Goal: Task Accomplishment & Management: Complete application form

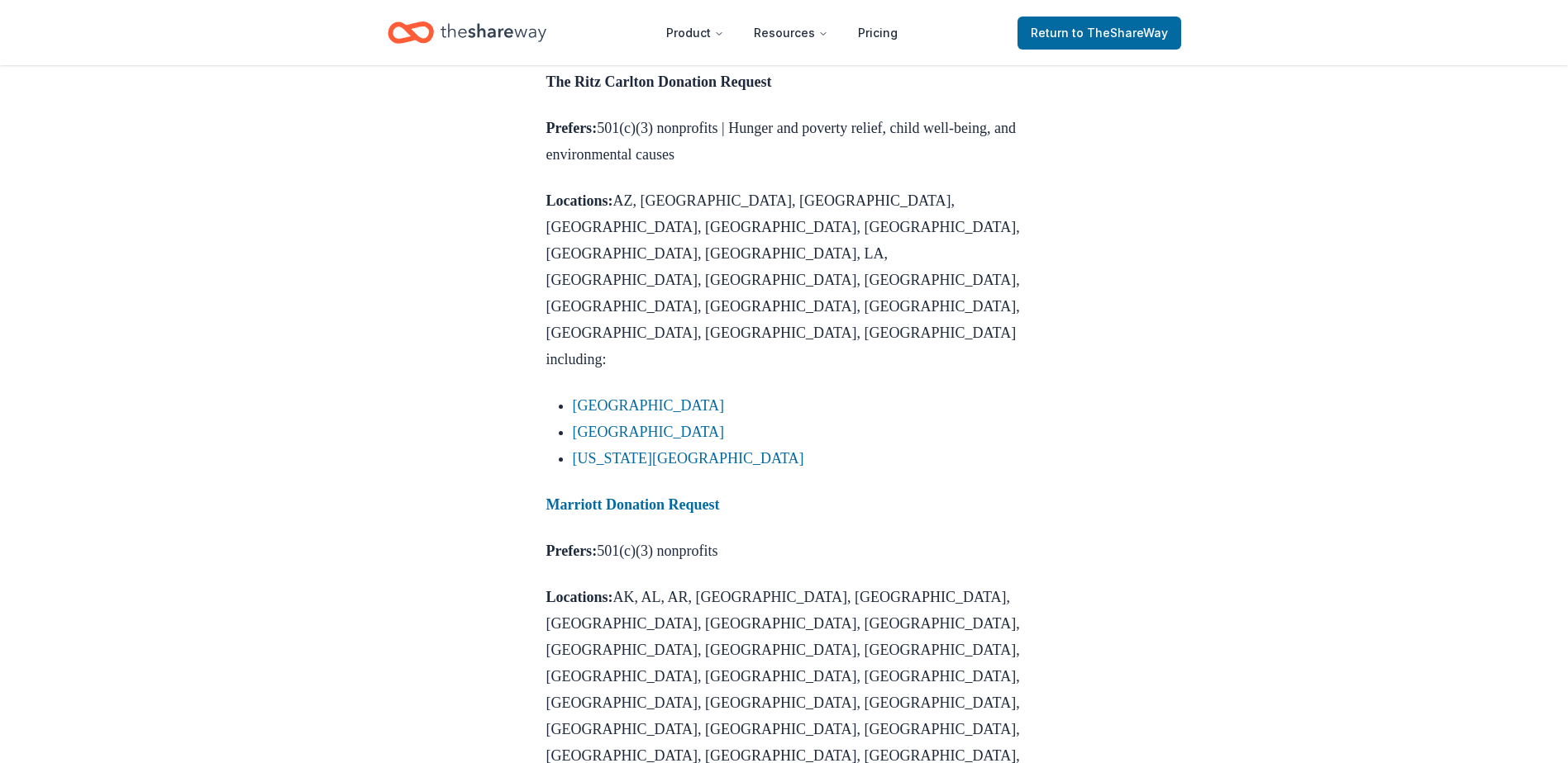
scroll to position [1256, 0]
click at [594, 495] on strong "Marriott Donation Request" at bounding box center [633, 503] width 174 height 16
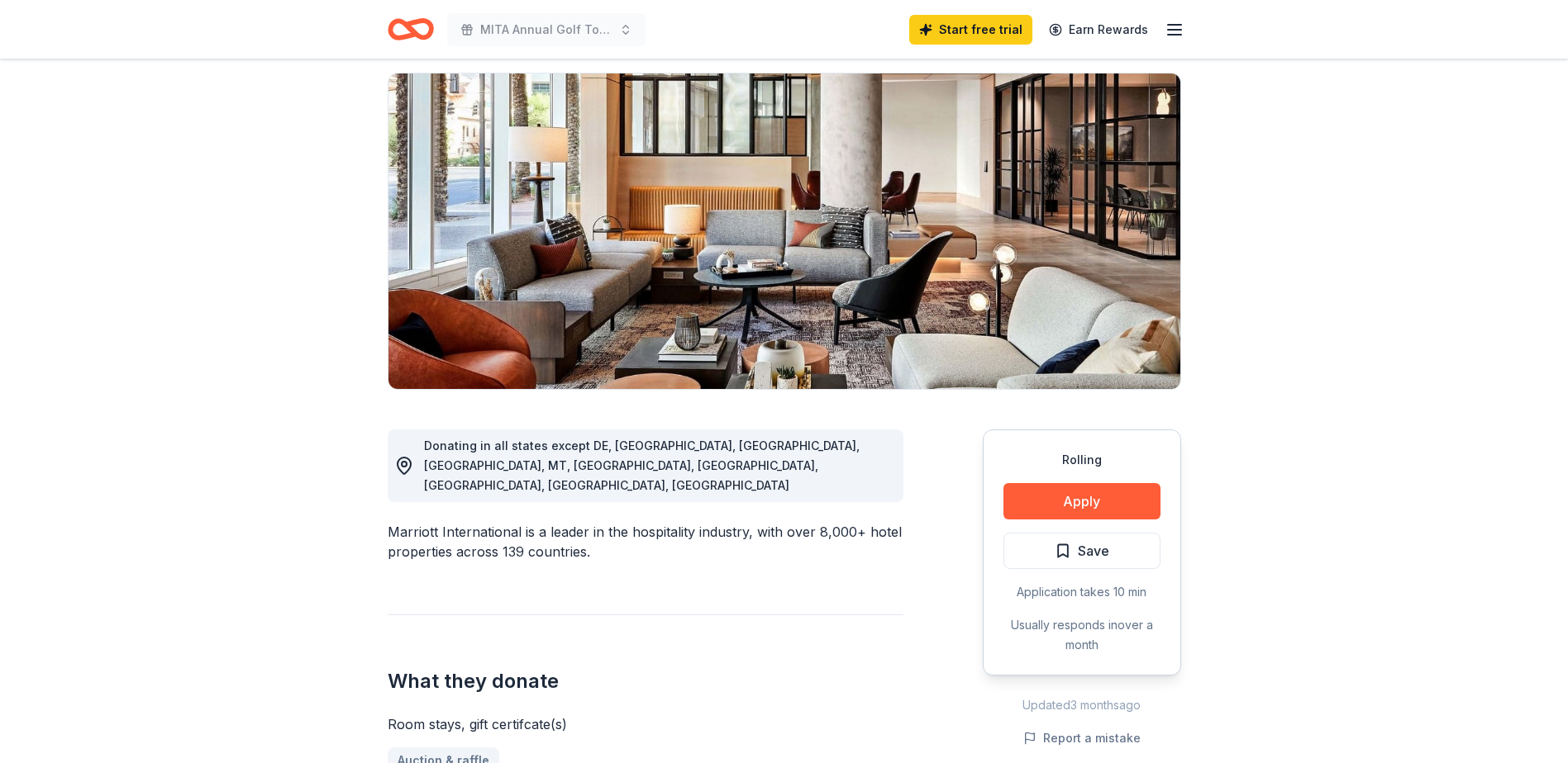
scroll to position [132, 0]
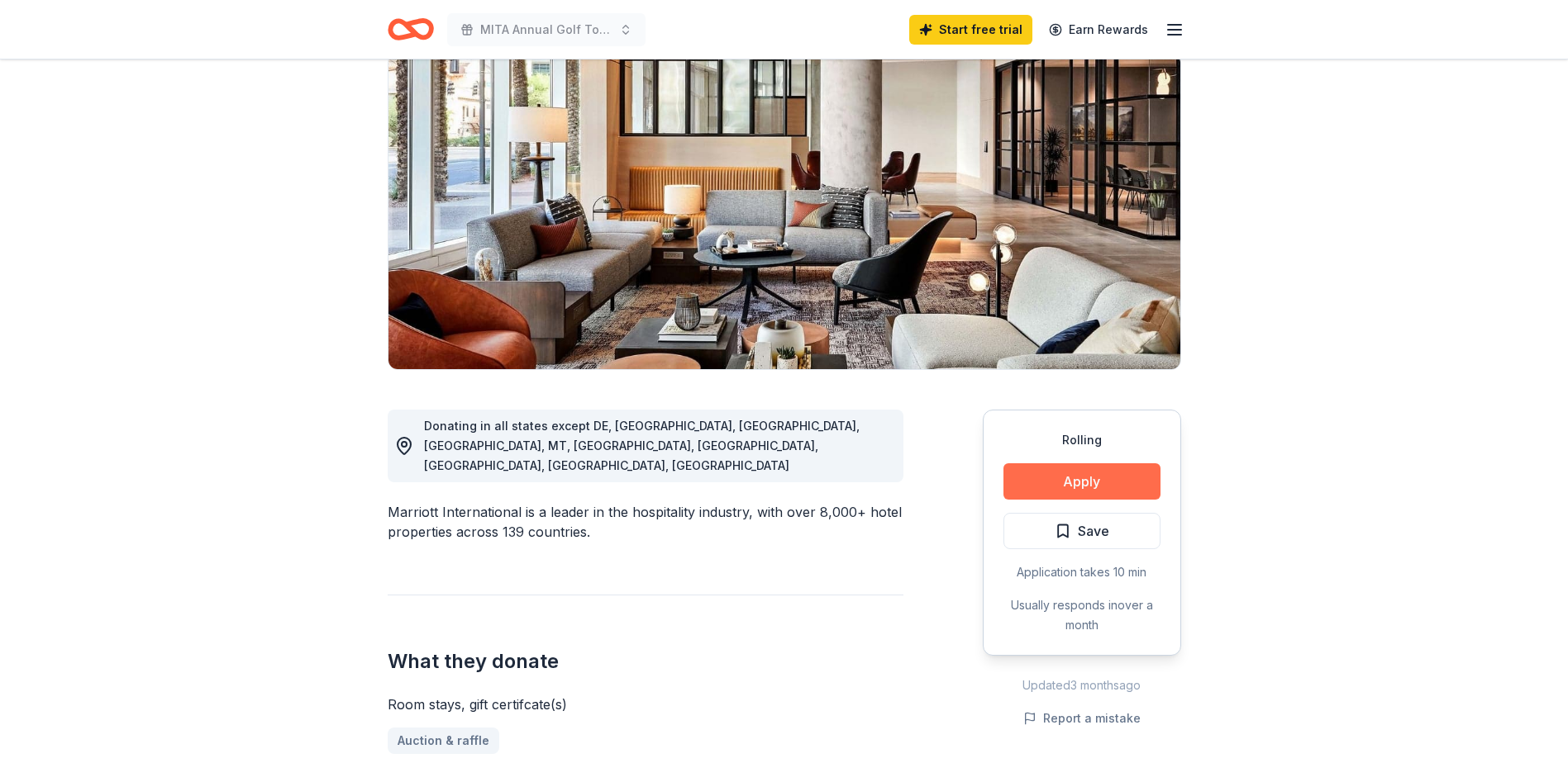
click at [1041, 487] on button "Apply" at bounding box center [1082, 482] width 157 height 36
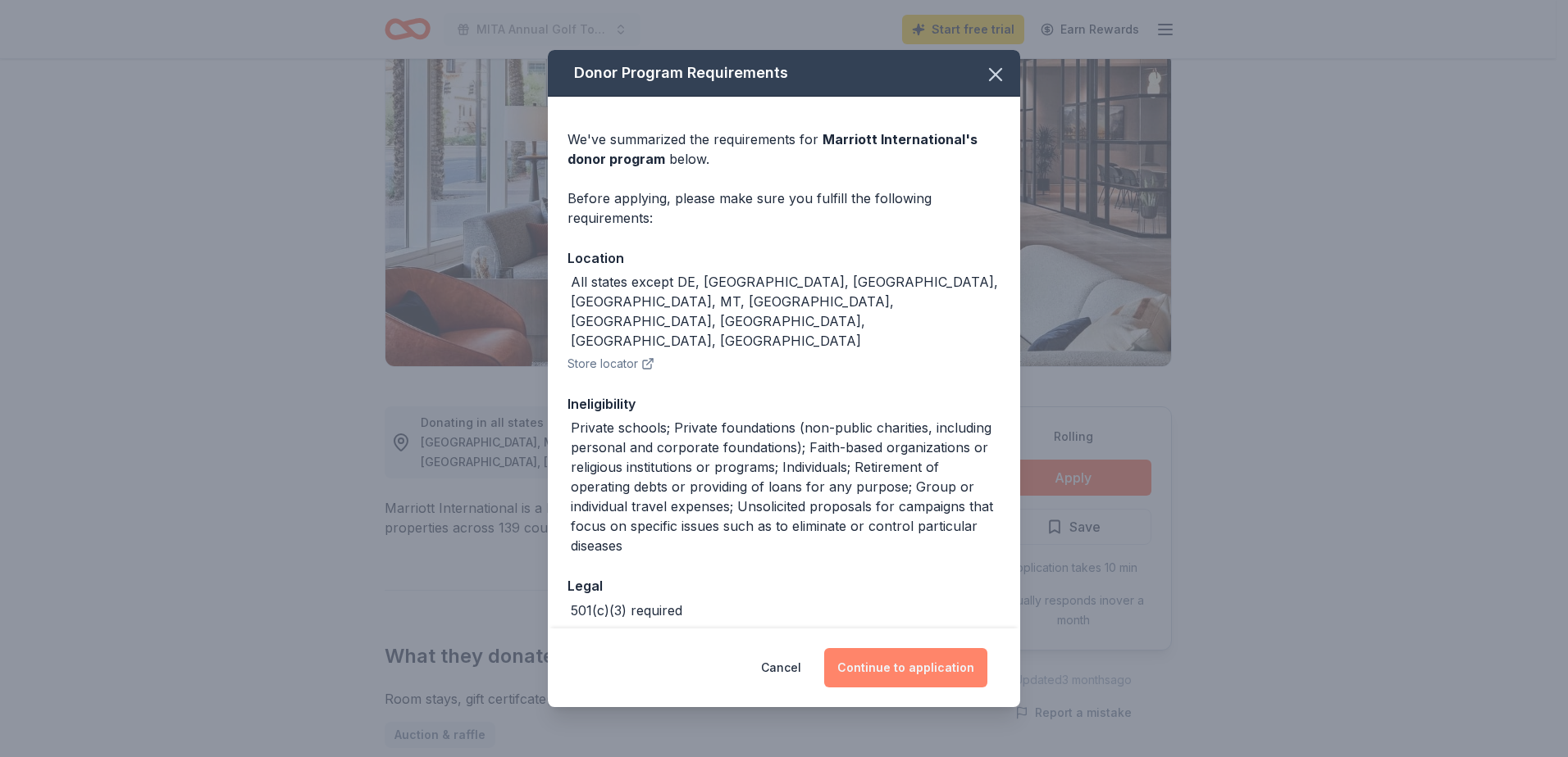
click at [858, 675] on button "Continue to application" at bounding box center [905, 667] width 163 height 39
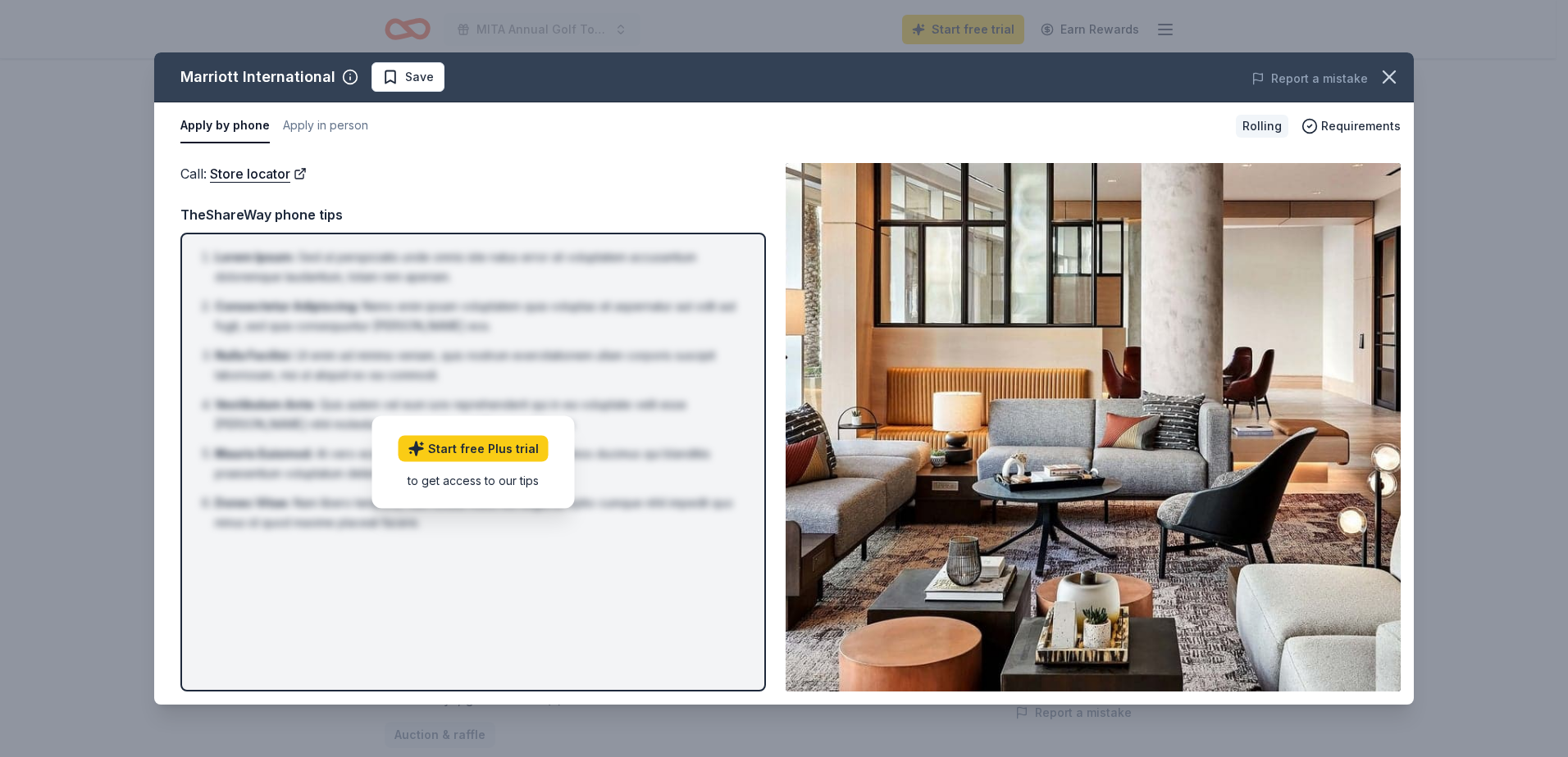
click at [510, 474] on div "to get access to our tips" at bounding box center [473, 480] width 151 height 17
click at [1140, 16] on div "Marriott International Save Report a mistake Apply by phone Apply in person Rol…" at bounding box center [784, 378] width 1568 height 757
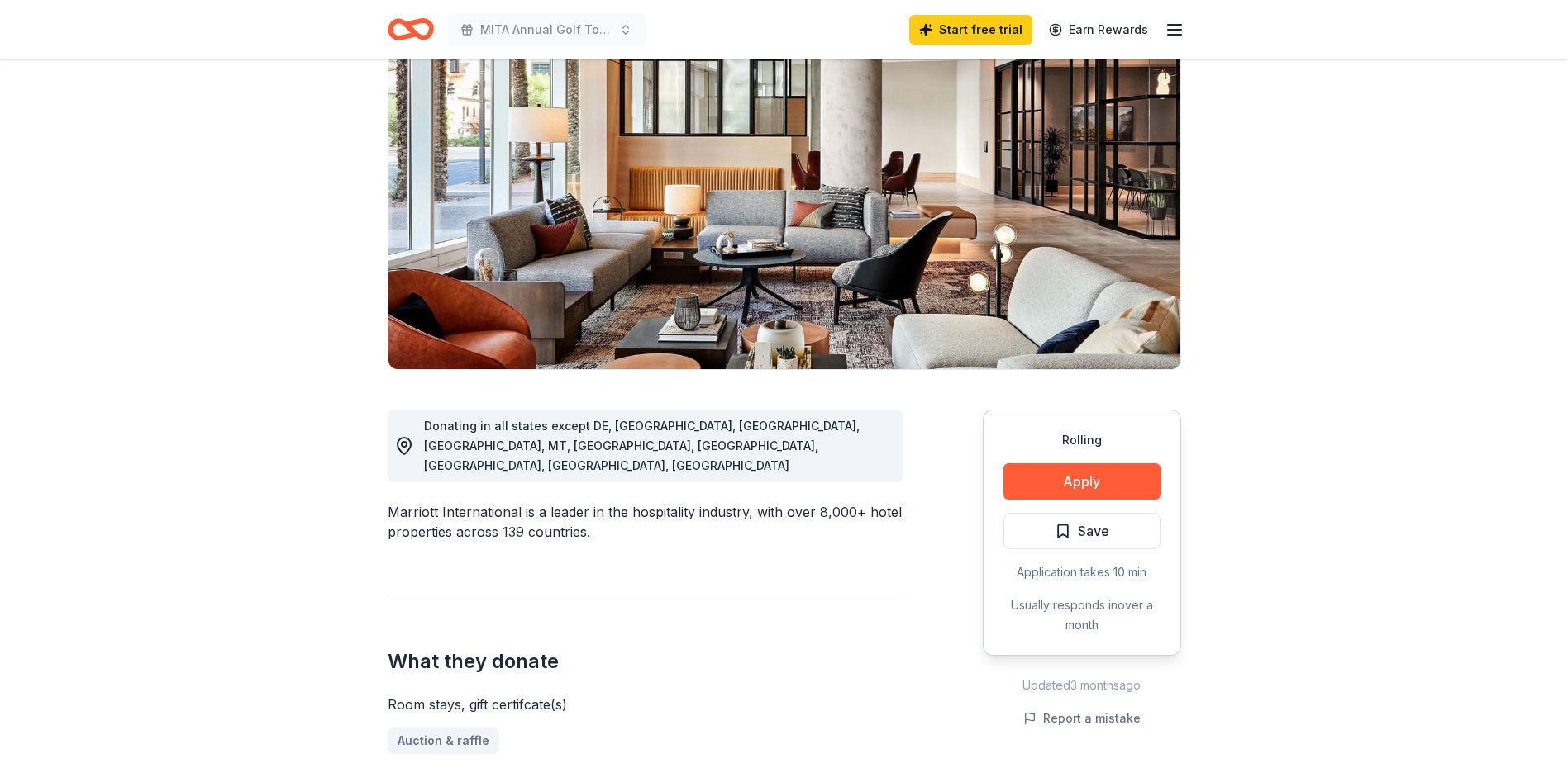
click at [1175, 26] on icon "button" at bounding box center [1174, 30] width 20 height 20
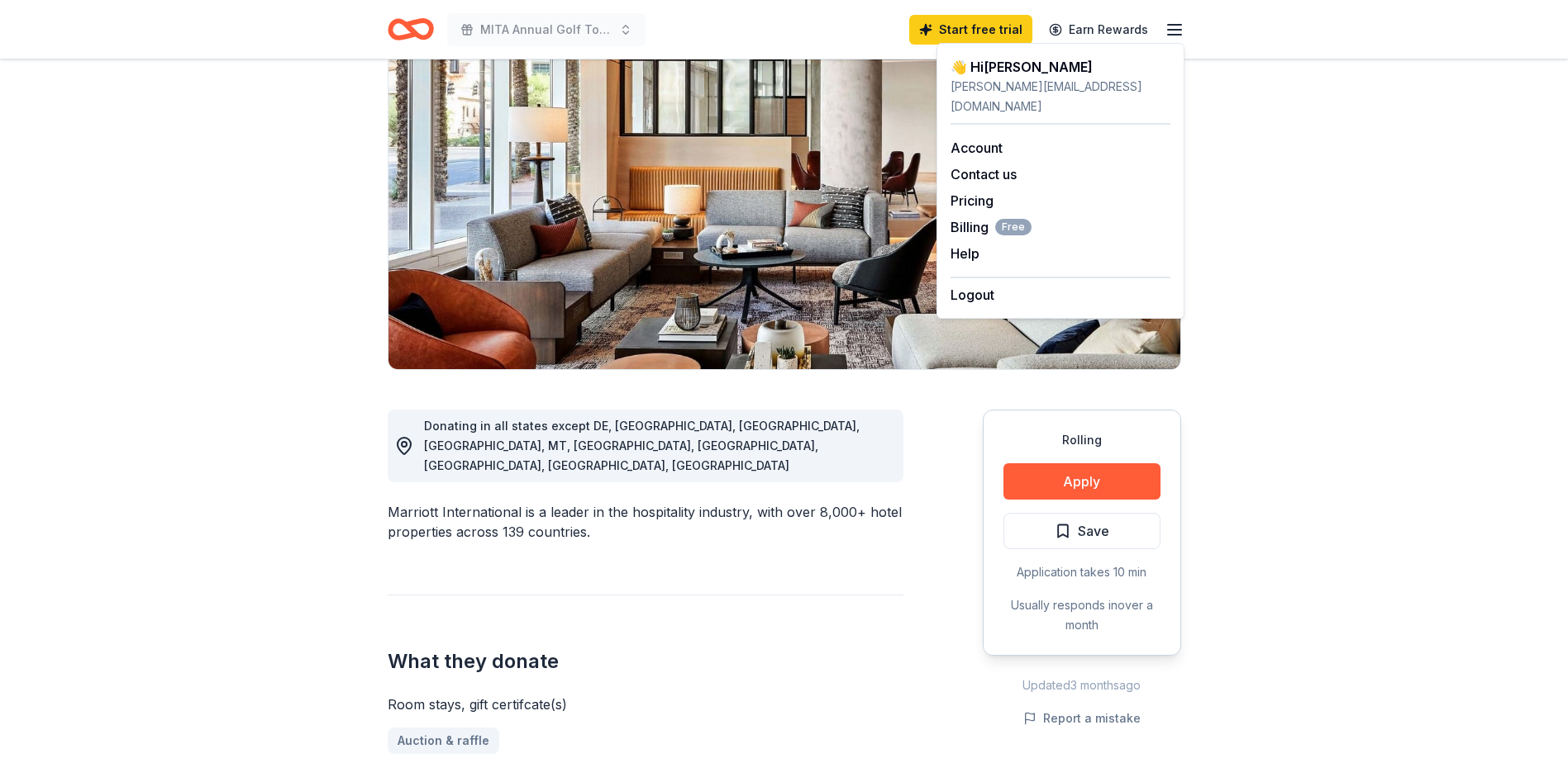
click at [1063, 69] on div "👋 Hi Bonnie" at bounding box center [1060, 66] width 220 height 20
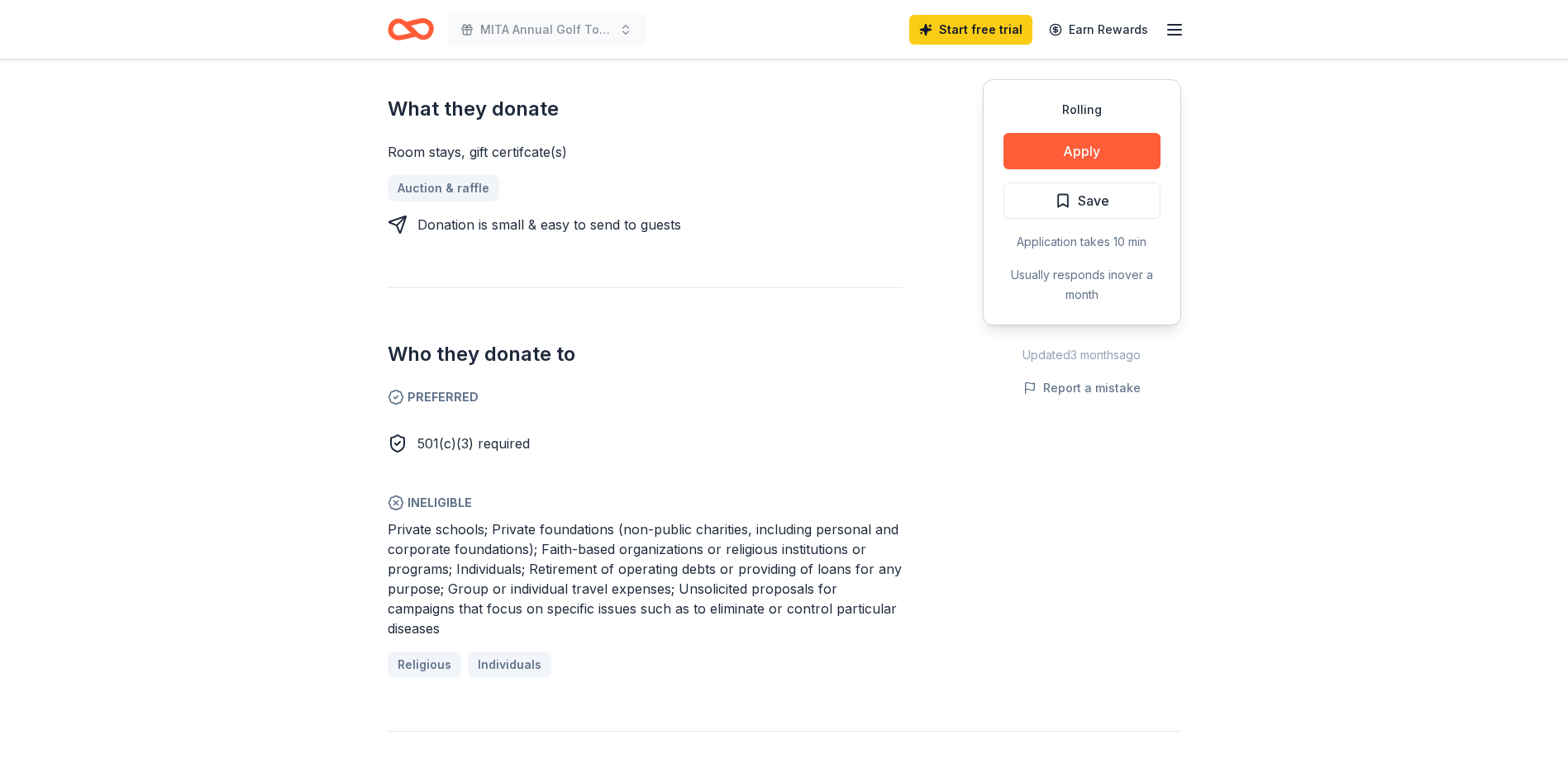
scroll to position [0, 0]
